Goal: Navigation & Orientation: Find specific page/section

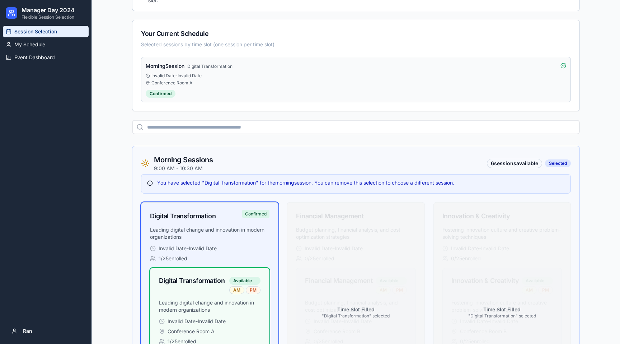
scroll to position [142, 0]
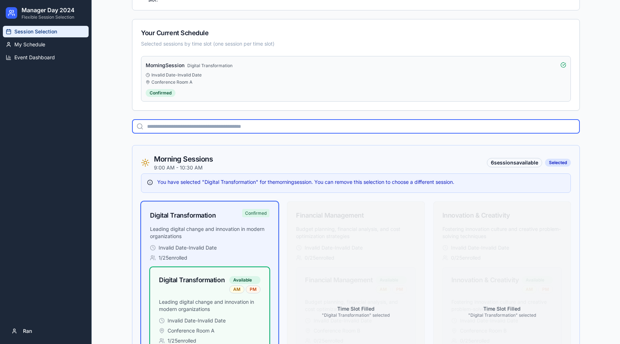
click at [199, 126] on input "text" at bounding box center [356, 126] width 448 height 14
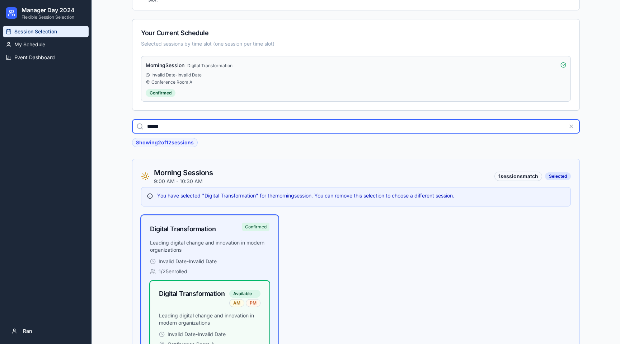
type input "*******"
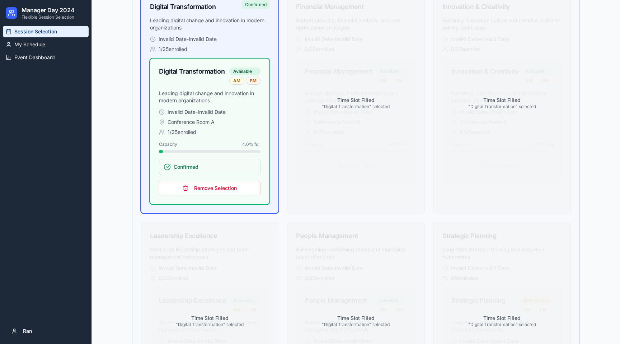
scroll to position [348, 0]
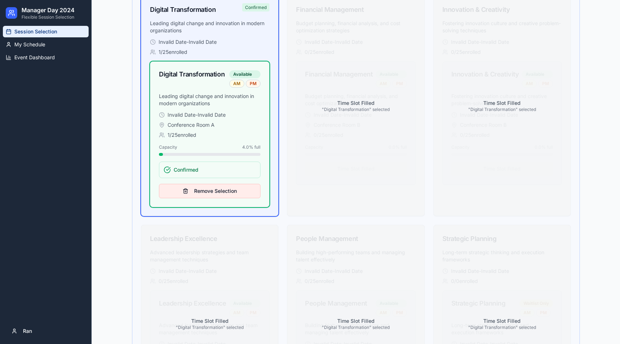
click at [207, 184] on button "Remove Selection" at bounding box center [210, 191] width 102 height 14
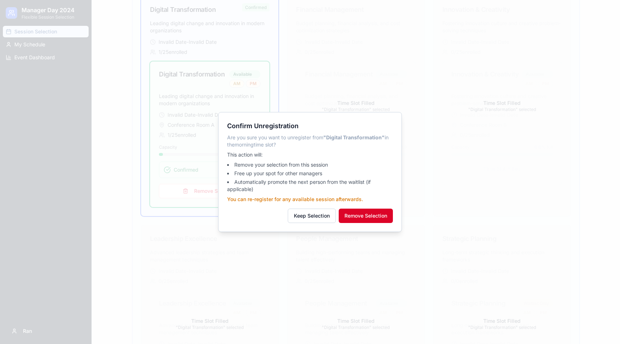
click at [376, 216] on button "Remove Selection" at bounding box center [366, 215] width 54 height 14
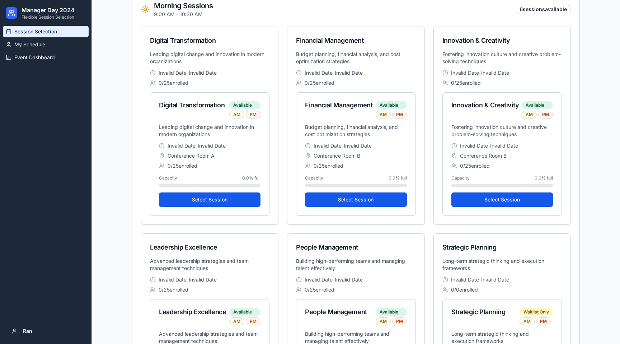
scroll to position [280, 0]
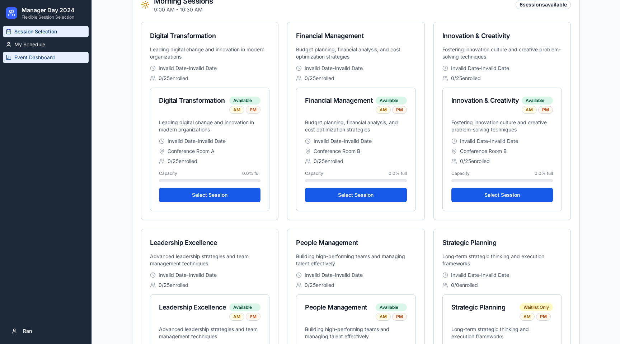
click at [36, 60] on span "Event Dashboard" at bounding box center [34, 57] width 41 height 7
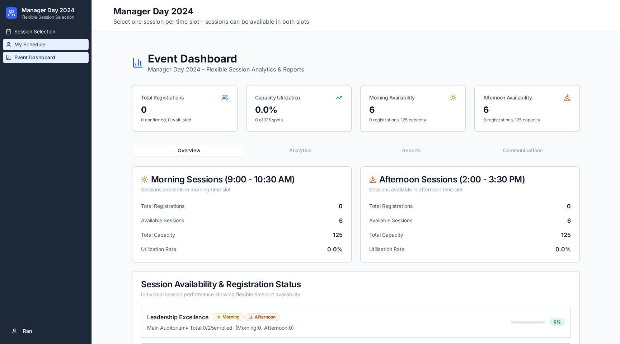
click at [37, 43] on span "My Schedule" at bounding box center [29, 44] width 31 height 7
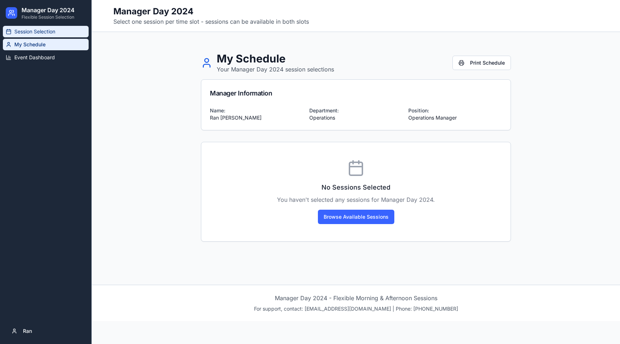
click at [39, 29] on span "Session Selection" at bounding box center [34, 31] width 41 height 7
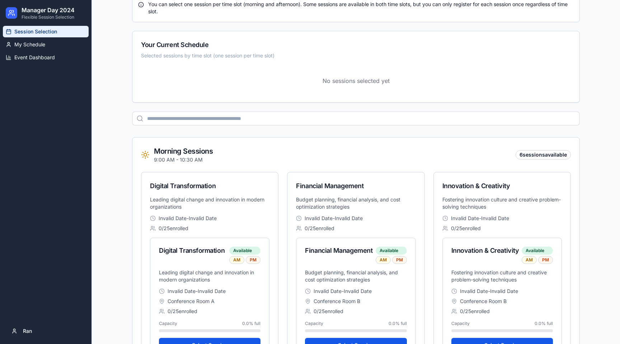
scroll to position [134, 0]
